Goal: Find specific page/section

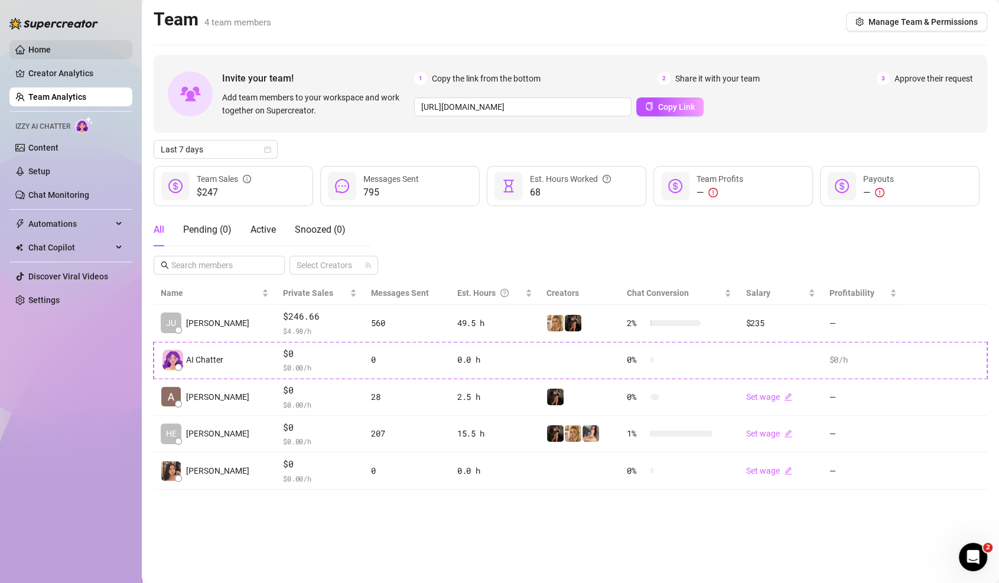
click at [41, 45] on link "Home" at bounding box center [39, 49] width 22 height 9
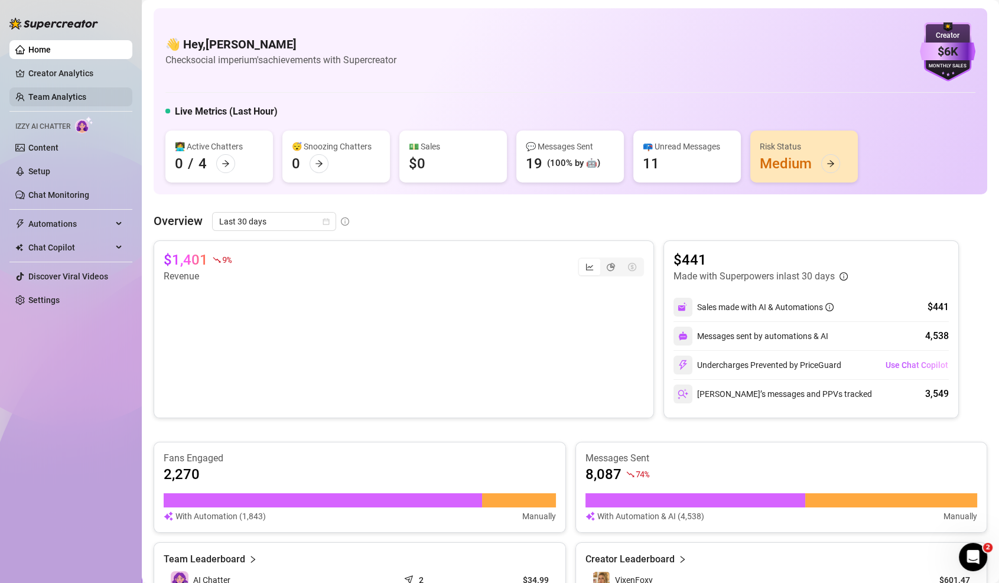
click at [60, 92] on link "Team Analytics" at bounding box center [57, 96] width 58 height 9
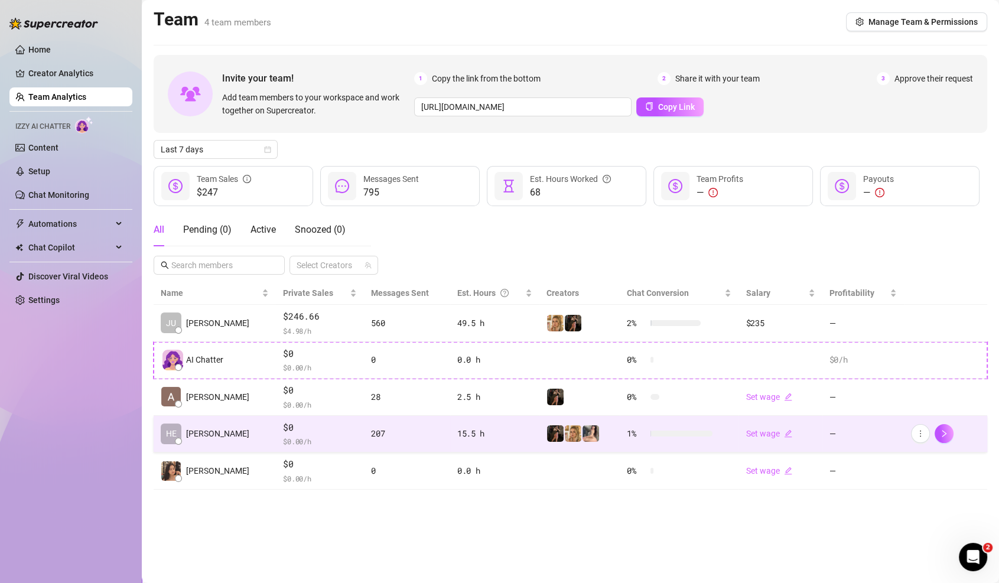
click at [289, 430] on span "$0" at bounding box center [320, 428] width 74 height 14
